Goal: Task Accomplishment & Management: Complete application form

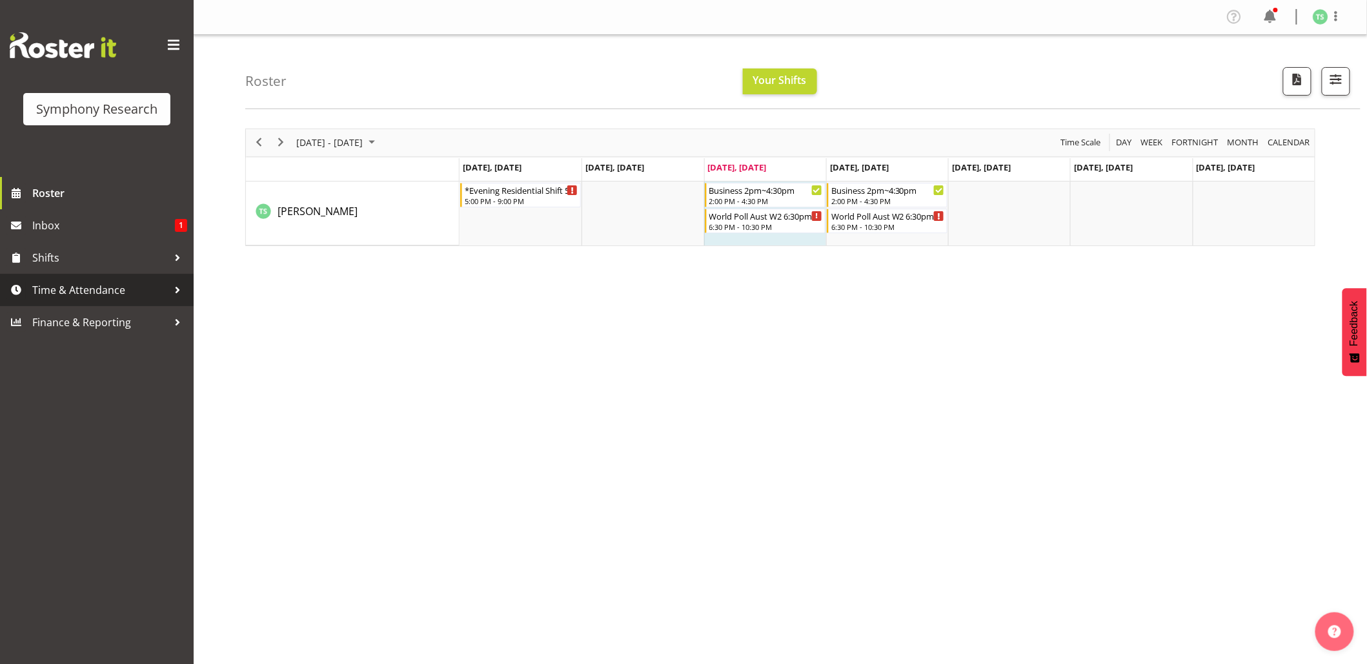
click at [32, 287] on span "Time & Attendance" at bounding box center [100, 289] width 136 height 19
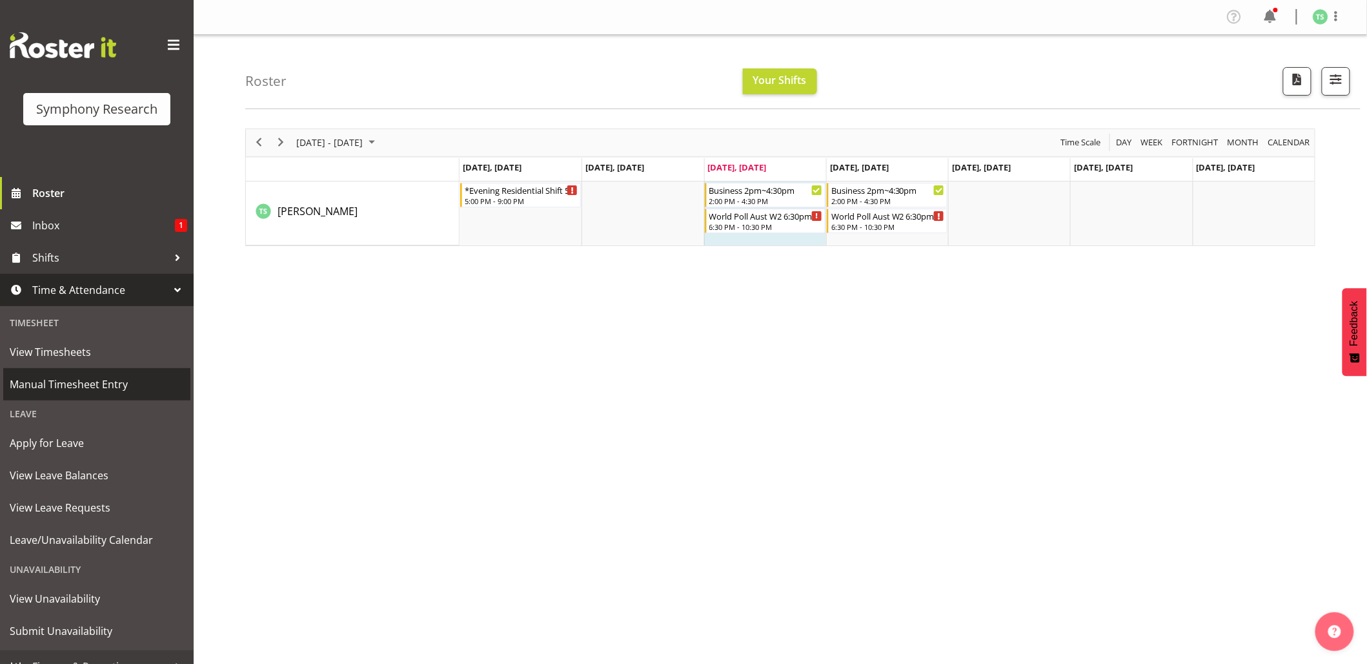
click at [46, 391] on span "Manual Timesheet Entry" at bounding box center [97, 383] width 174 height 19
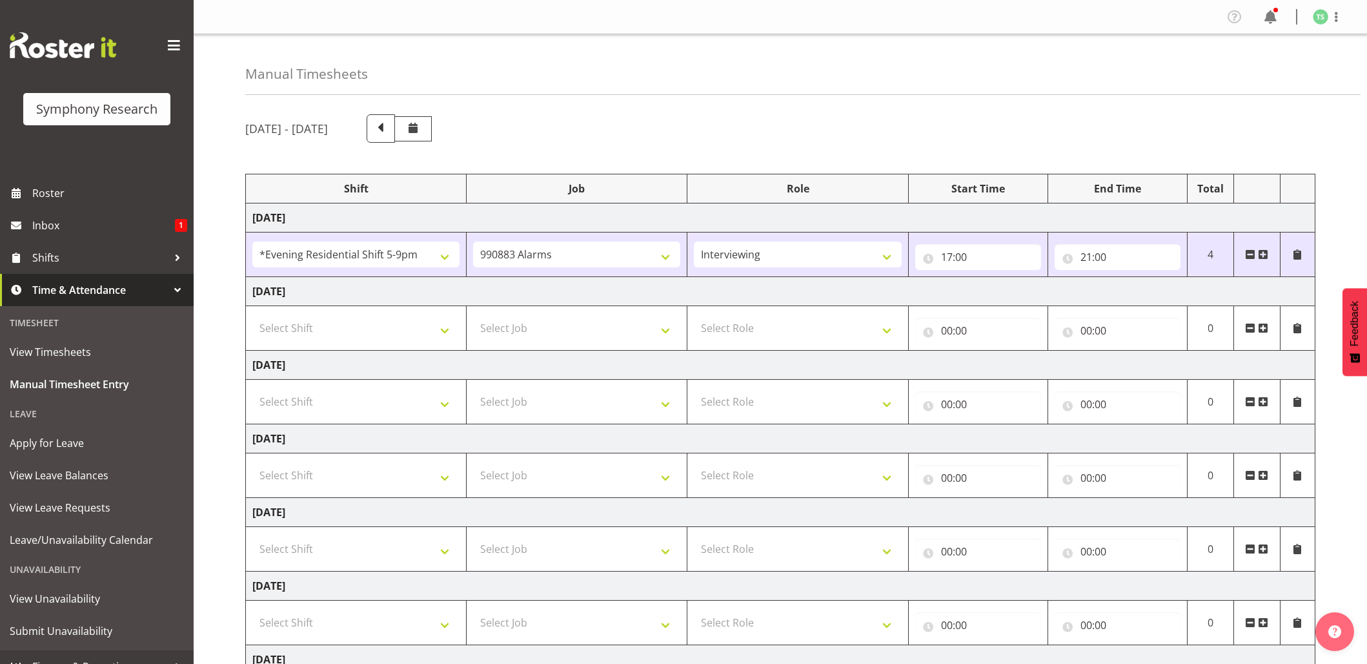
select select "48116"
select select "10420"
select select "47"
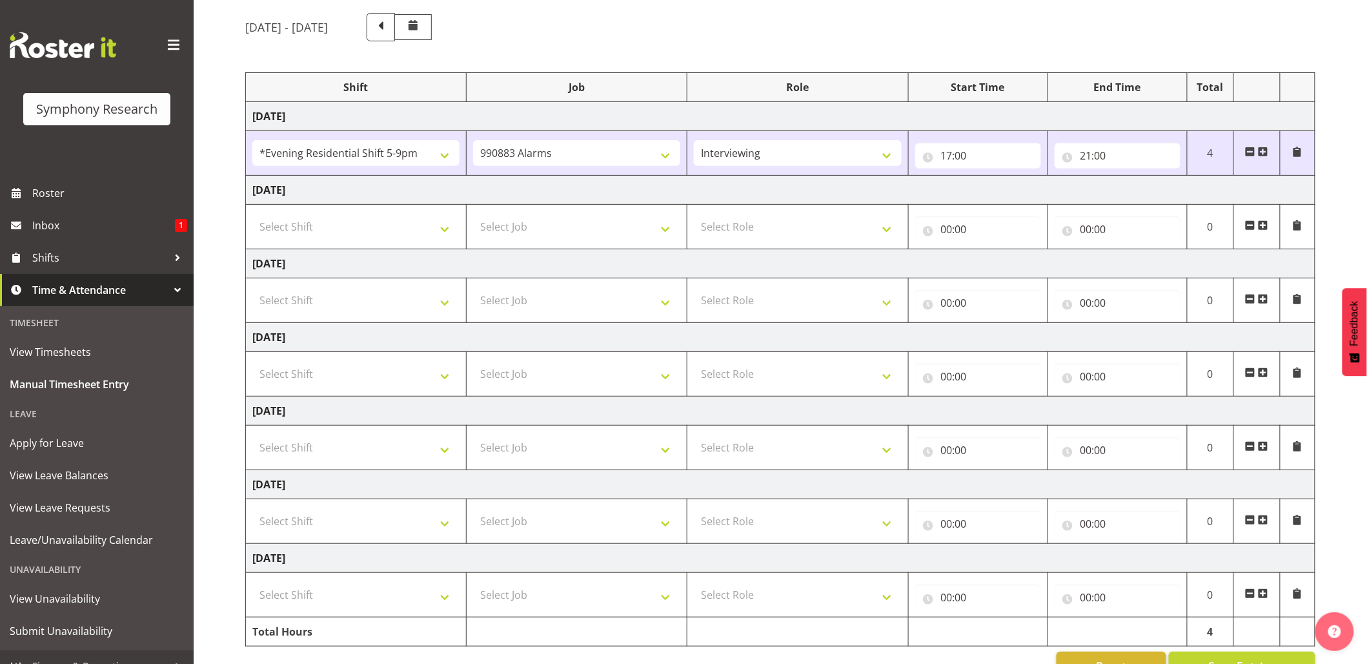
scroll to position [110, 0]
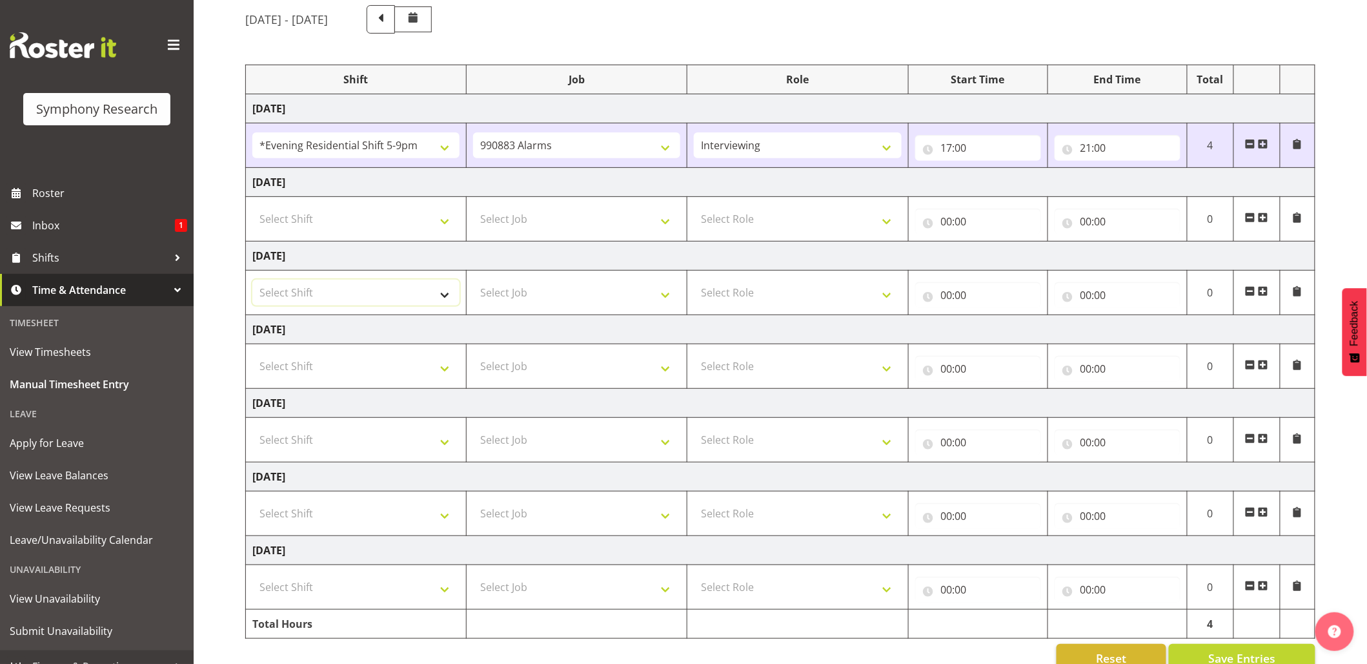
drag, startPoint x: 448, startPoint y: 293, endPoint x: 445, endPoint y: 283, distance: 10.6
click at [448, 292] on select "Select Shift !!Project Briefing (Job to be assigned) !!Weekend Residential (Ros…" at bounding box center [355, 292] width 207 height 26
click at [252, 281] on select "Select Shift !!Project Briefing (Job to be assigned) !!Weekend Residential (Ros…" at bounding box center [355, 292] width 207 height 26
click at [452, 298] on select "!!Project Briefing (Job to be assigned) !!Weekend Residential (Roster IT Shift …" at bounding box center [355, 292] width 207 height 26
select select "26078"
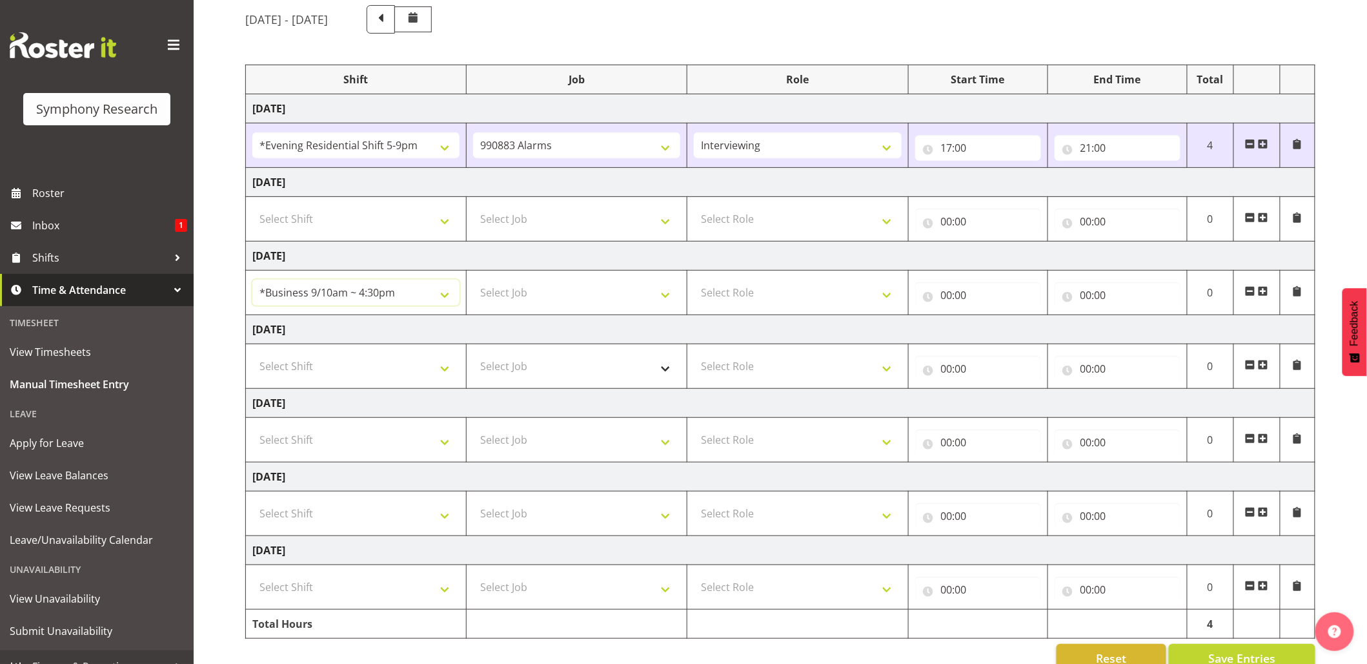
click at [252, 281] on select "!!Project Briefing (Job to be assigned) !!Weekend Residential (Roster IT Shift …" at bounding box center [355, 292] width 207 height 26
click at [671, 301] on select "Select Job 550060 IF Admin 553492 World Poll Aus Wave 2 Main 2025 553500 BFM Ju…" at bounding box center [576, 292] width 207 height 26
select select "10499"
click at [473, 281] on select "Select Job 550060 IF Admin 553492 World Poll Aus Wave 2 Main 2025 553500 BFM Ju…" at bounding box center [576, 292] width 207 height 26
click at [887, 303] on select "Select Role Briefing Interviewing" at bounding box center [797, 292] width 207 height 26
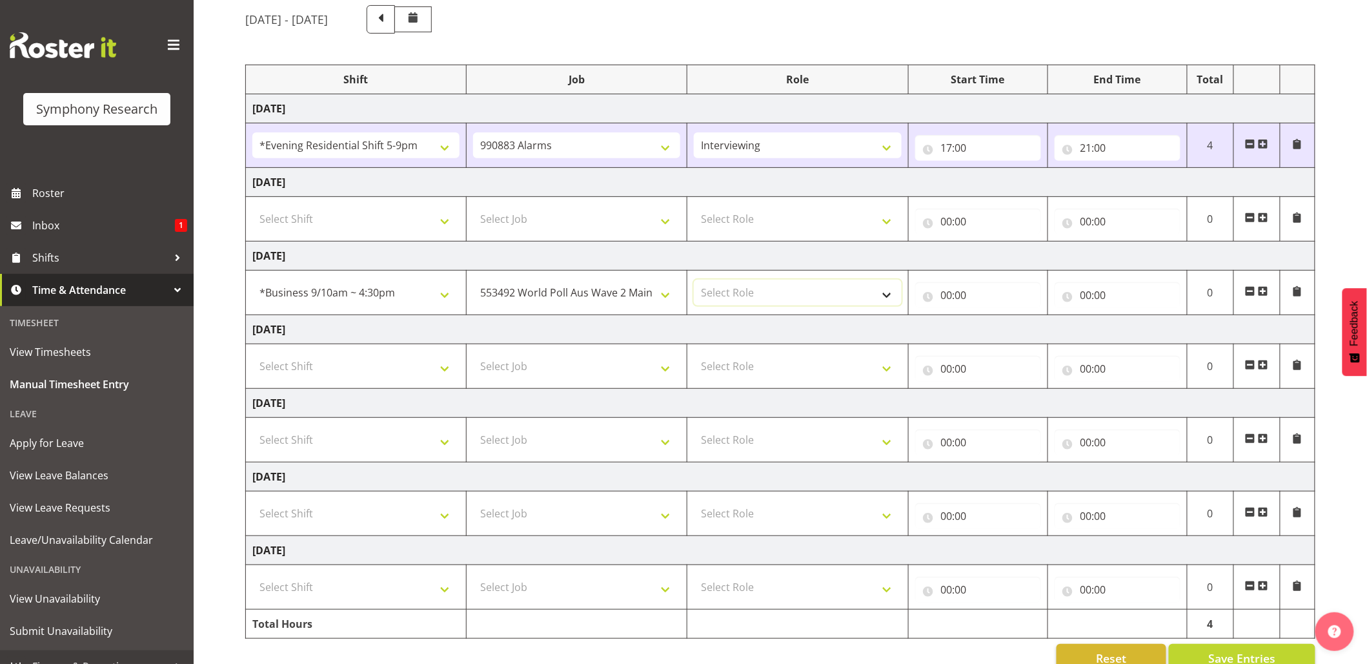
select select "47"
click at [694, 281] on select "Select Role Briefing Interviewing" at bounding box center [797, 292] width 207 height 26
click at [949, 296] on input "00:00" at bounding box center [978, 295] width 126 height 26
click at [1008, 329] on select "00 01 02 03 04 05 06 07 08 09 10 11 12 13 14 15 16 17 18 19 20 21 22 23" at bounding box center [1003, 329] width 29 height 26
select select "13"
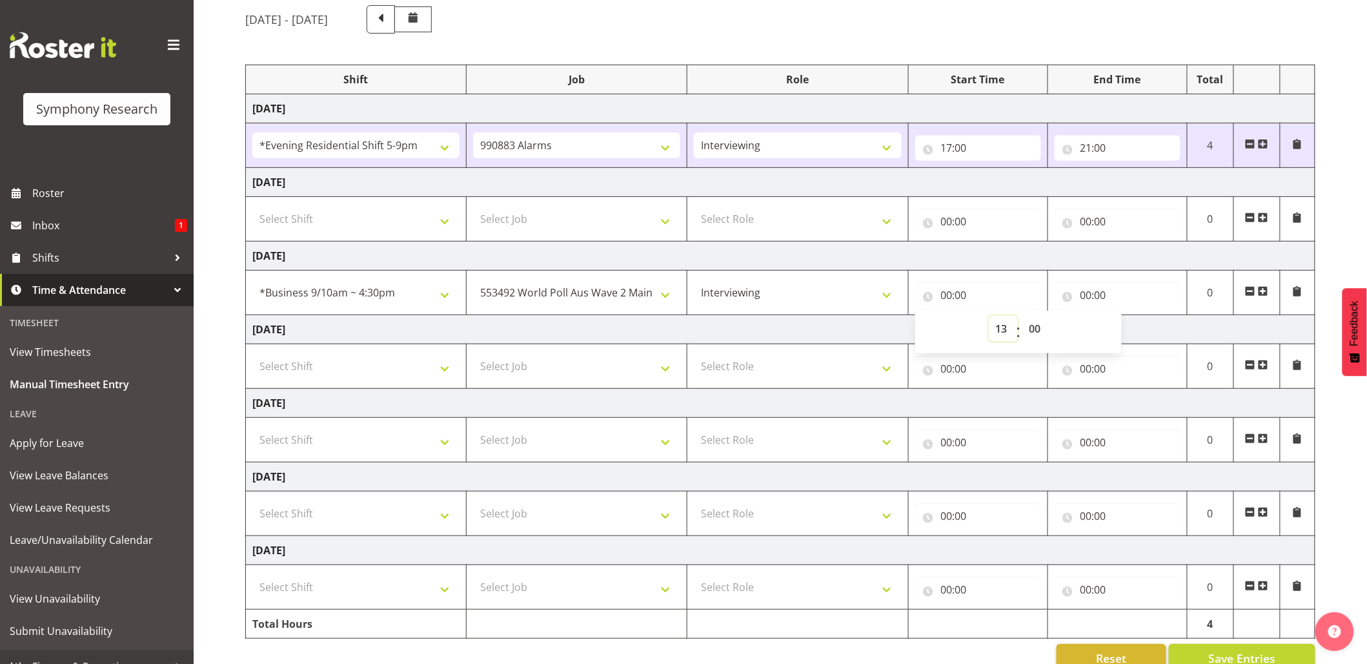
click at [989, 318] on select "00 01 02 03 04 05 06 07 08 09 10 11 12 13 14 15 16 17 18 19 20 21 22 23" at bounding box center [1003, 329] width 29 height 26
type input "13:00"
click at [1096, 294] on input "00:00" at bounding box center [1118, 295] width 126 height 26
click at [1142, 339] on select "00 01 02 03 04 05 06 07 08 09 10 11 12 13 14 15 16 17 18 19 20 21 22 23" at bounding box center [1142, 329] width 29 height 26
select select "18"
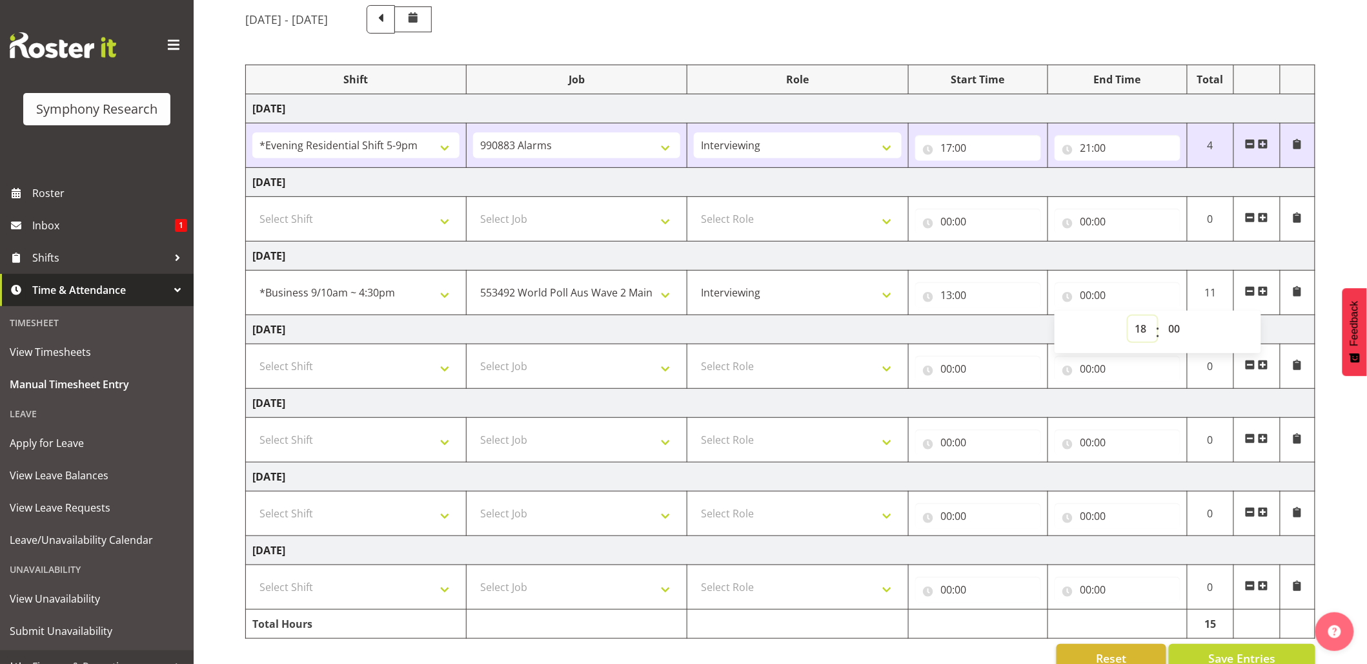
click at [1128, 318] on select "00 01 02 03 04 05 06 07 08 09 10 11 12 13 14 15 16 17 18 19 20 21 22 23" at bounding box center [1142, 329] width 29 height 26
type input "18:00"
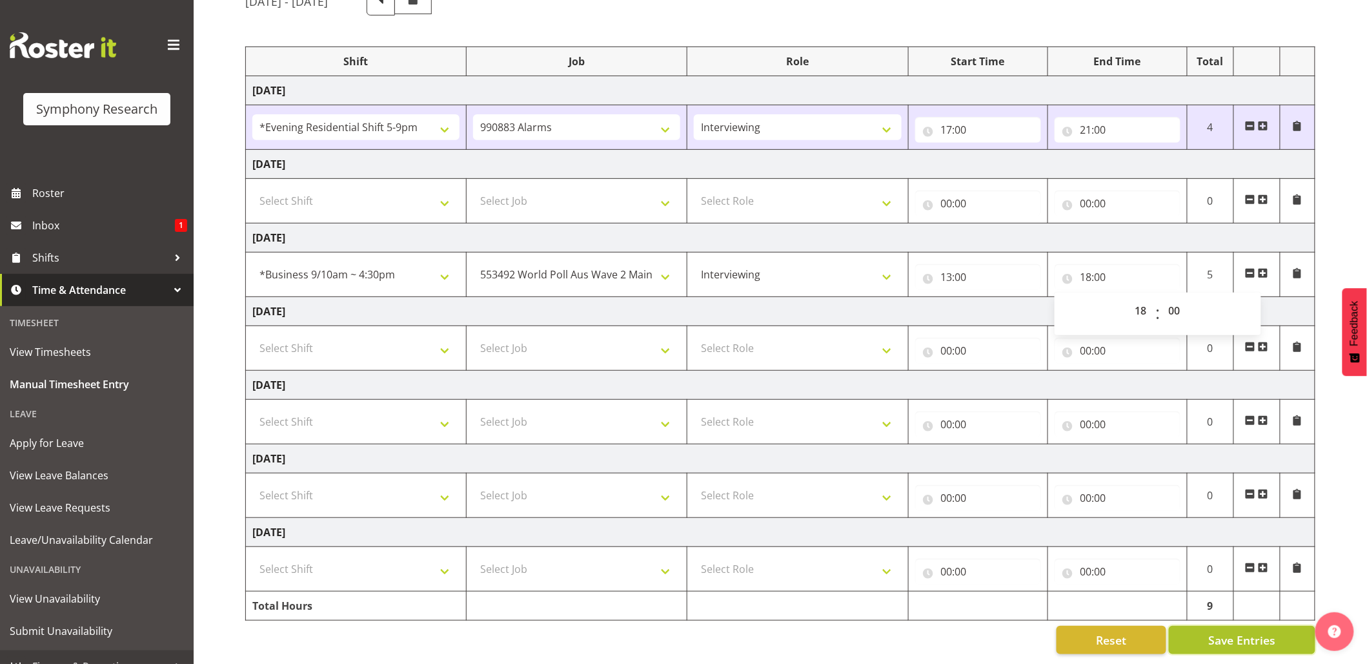
click at [1178, 633] on button "Save Entries" at bounding box center [1242, 639] width 147 height 28
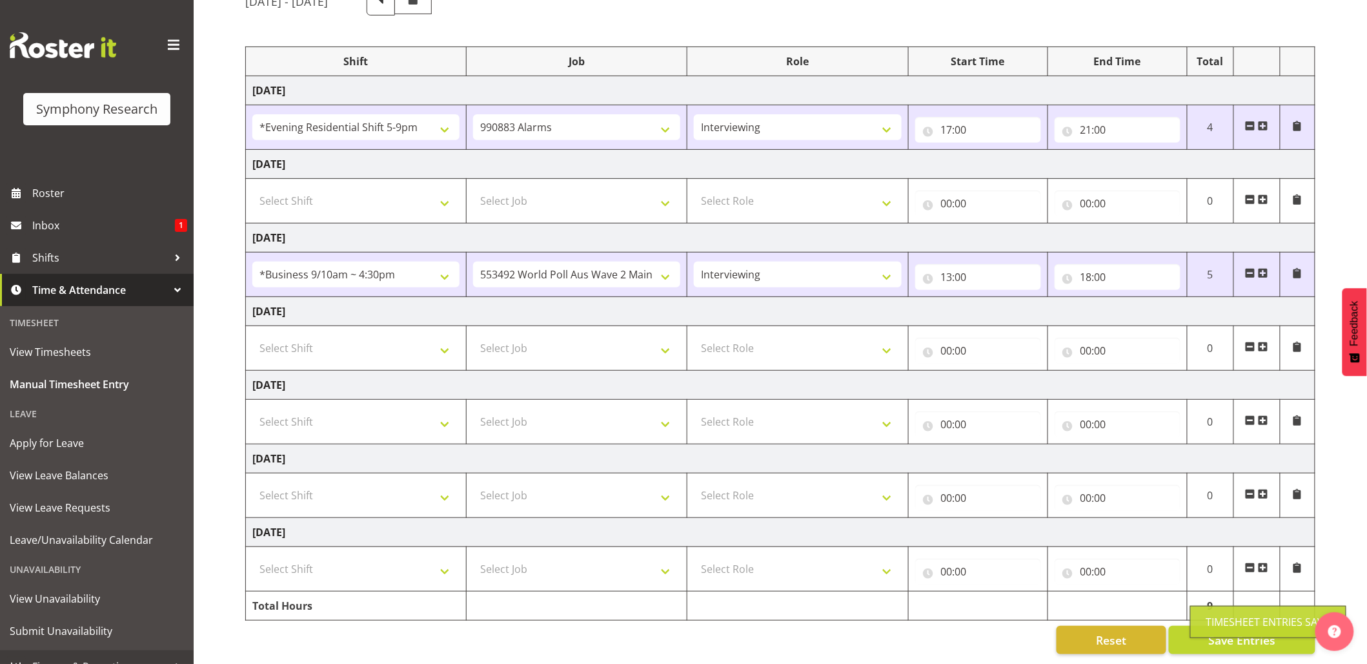
click at [1190, 625] on div "Timesheet Entries Save" at bounding box center [1268, 621] width 156 height 32
click at [951, 264] on input "13:00" at bounding box center [978, 277] width 126 height 26
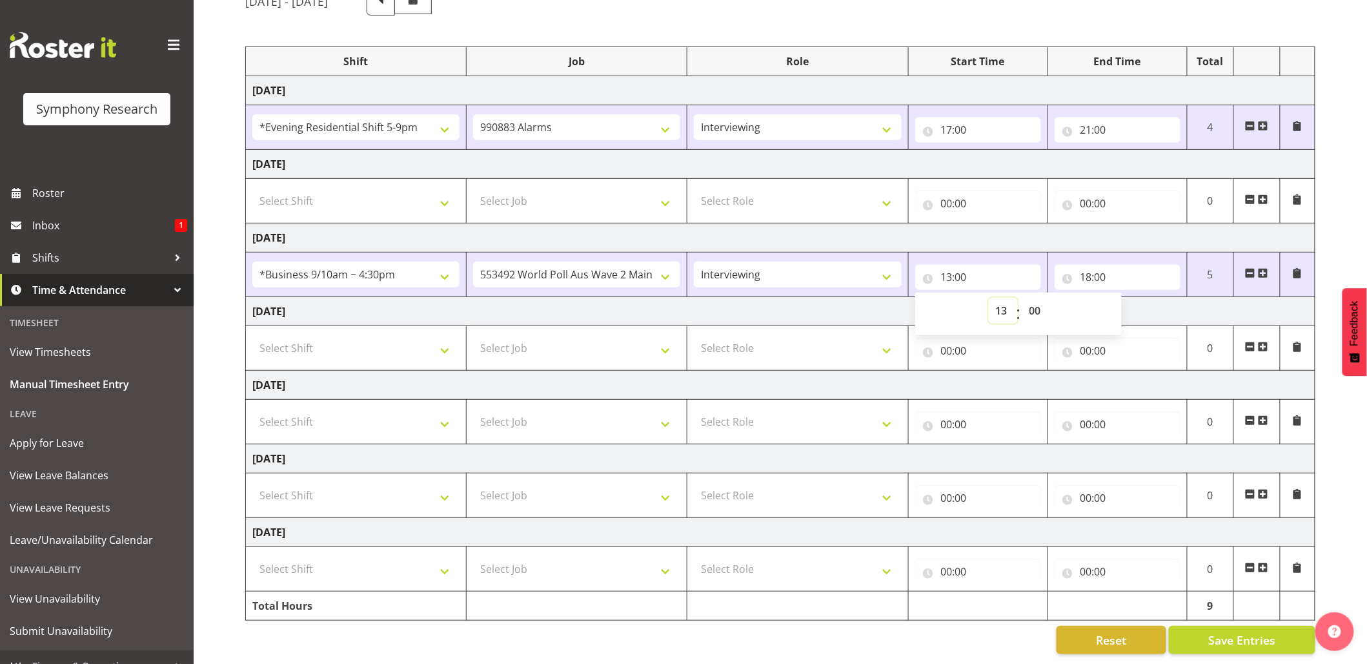
click at [1006, 298] on select "00 01 02 03 04 05 06 07 08 09 10 11 12 13 14 15 16 17 18 19 20 21 22 23" at bounding box center [1003, 311] width 29 height 26
select select "14"
click at [989, 298] on select "00 01 02 03 04 05 06 07 08 09 10 11 12 13 14 15 16 17 18 19 20 21 22 23" at bounding box center [1003, 311] width 29 height 26
type input "14:00"
click at [1230, 631] on span "Save Entries" at bounding box center [1241, 639] width 67 height 17
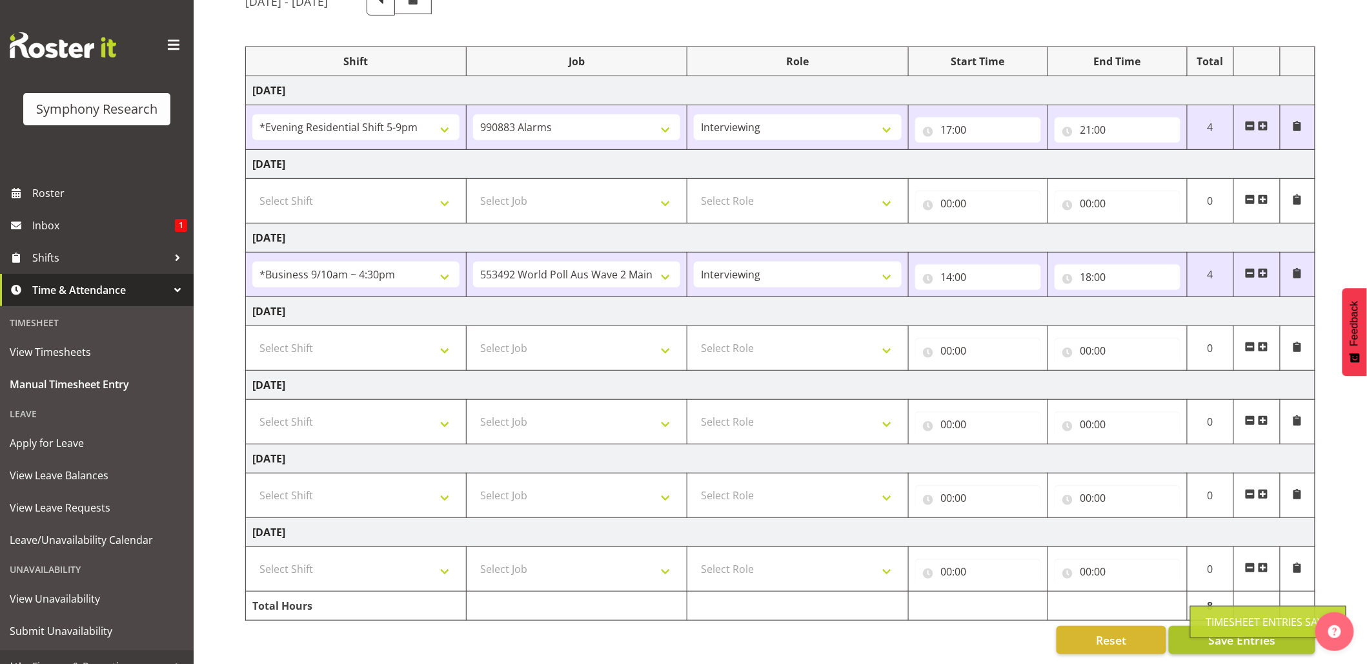
click at [1230, 625] on div "Timesheet Entries Save" at bounding box center [1268, 621] width 124 height 15
click at [1230, 631] on span "Save Entries" at bounding box center [1241, 639] width 67 height 17
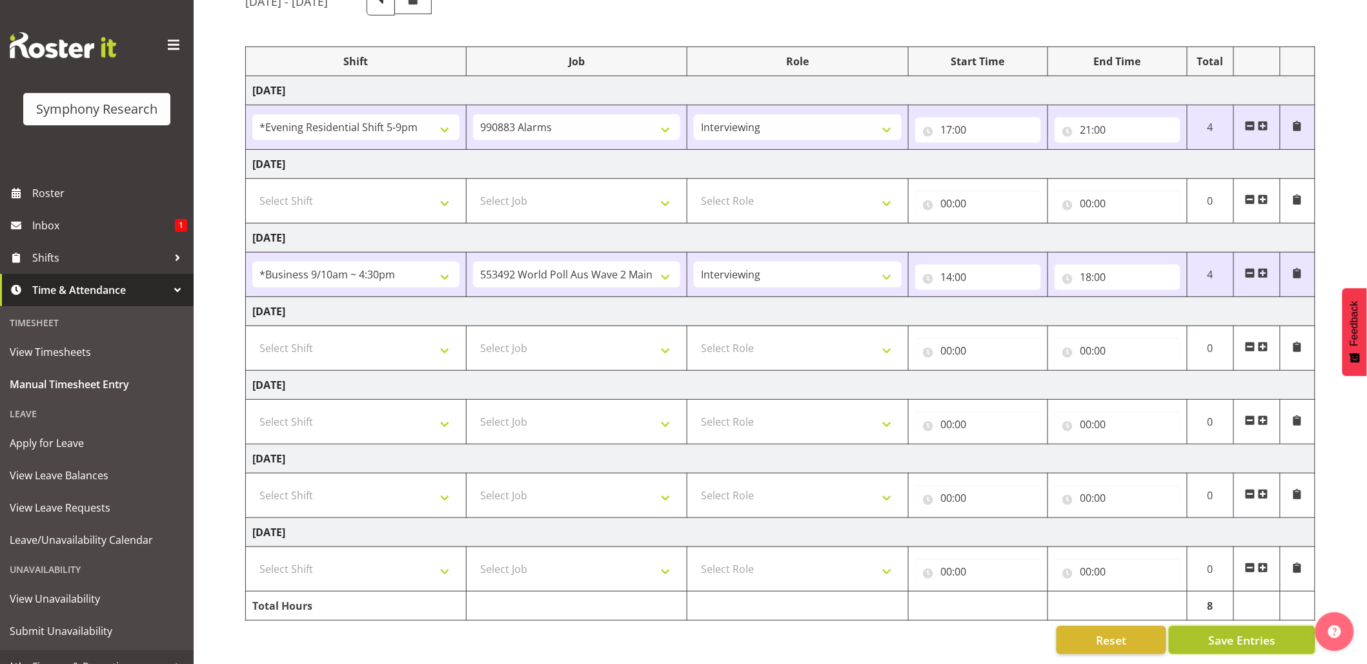
click at [1230, 536] on body "Symphony Research Roster Inbox 1 Shifts Time & Attendance Timesheet View Timesh…" at bounding box center [683, 204] width 1367 height 664
click at [1230, 625] on div "Timesheet Entries Save" at bounding box center [1268, 621] width 124 height 15
click at [1226, 631] on span "Save Entries" at bounding box center [1241, 639] width 67 height 17
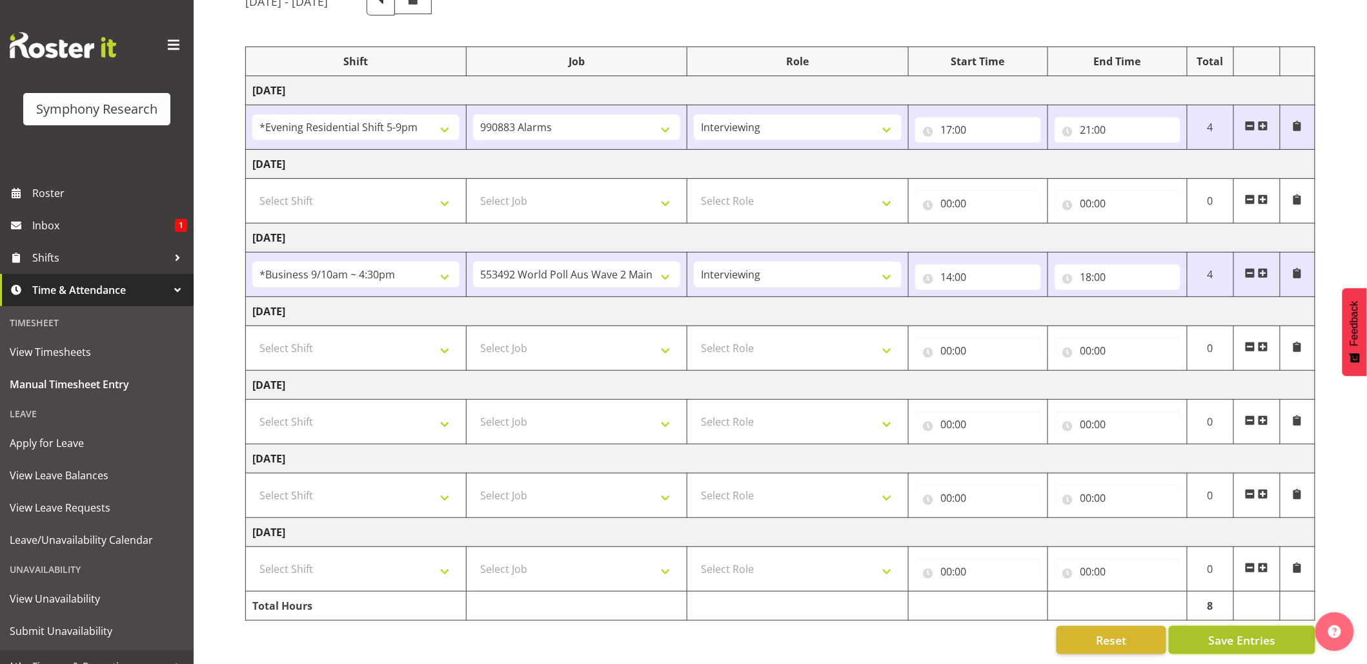
click at [1215, 631] on span "Save Entries" at bounding box center [1241, 639] width 67 height 17
click at [1211, 614] on div "Timesheet Entries Save" at bounding box center [1268, 621] width 124 height 15
click at [1230, 631] on span "Save Entries" at bounding box center [1241, 639] width 67 height 17
click at [1223, 620] on div "Timesheet Entries Save" at bounding box center [1268, 621] width 124 height 15
click at [1224, 617] on div "Timesheet Entries Save" at bounding box center [1268, 621] width 124 height 15
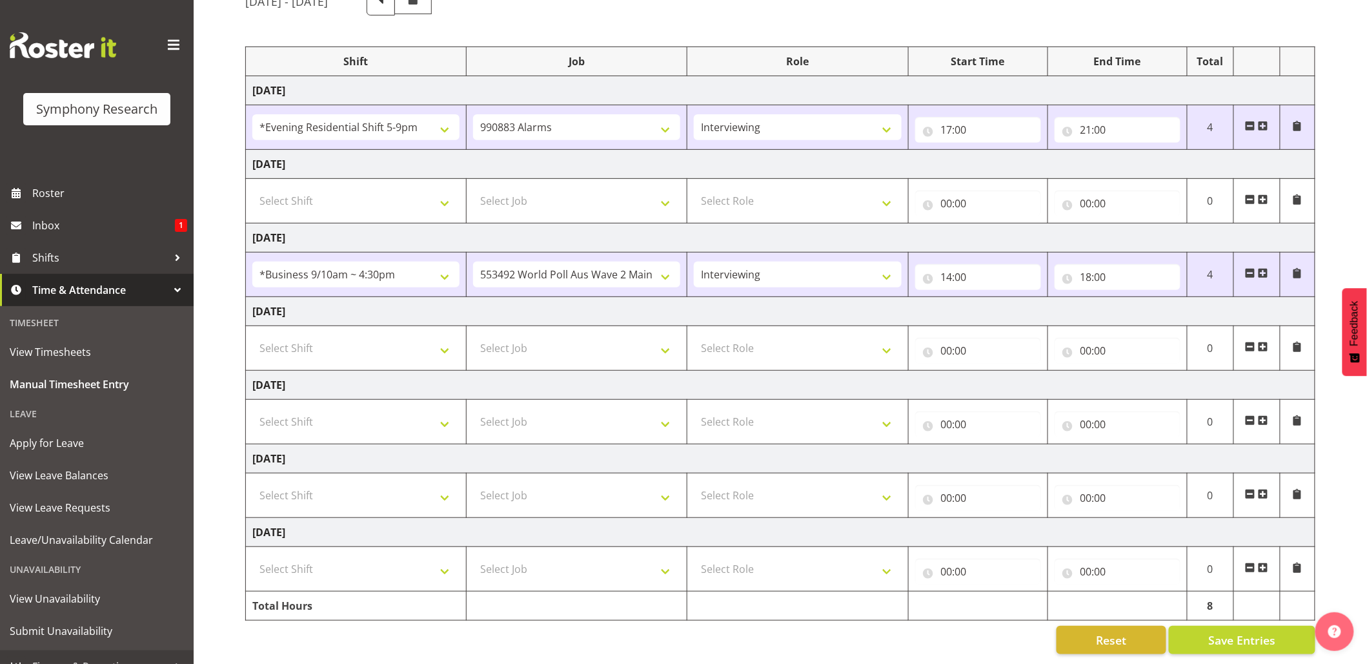
click at [1215, 609] on div "August 11th - August 17th 2025 Shift Job Role Start Time End Time Total Monday …" at bounding box center [806, 320] width 1122 height 686
click at [1215, 625] on button "Save Entries" at bounding box center [1242, 639] width 147 height 28
click at [1217, 625] on button "Save Entries" at bounding box center [1242, 639] width 147 height 28
click at [1204, 625] on button "Save Entries" at bounding box center [1242, 639] width 147 height 28
click at [70, 596] on span "View Unavailability" at bounding box center [97, 598] width 174 height 19
